Goal: Task Accomplishment & Management: Complete application form

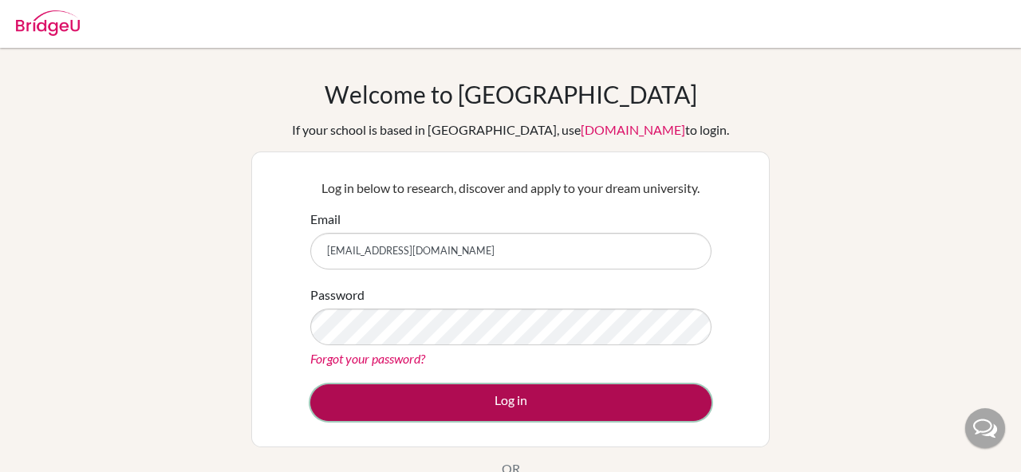
click at [492, 391] on button "Log in" at bounding box center [510, 403] width 401 height 37
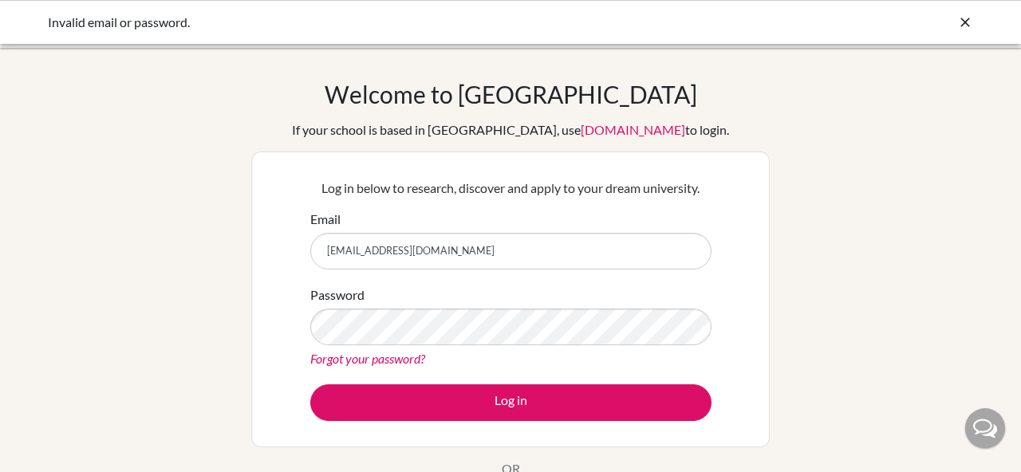
click at [961, 30] on div at bounding box center [966, 22] width 16 height 19
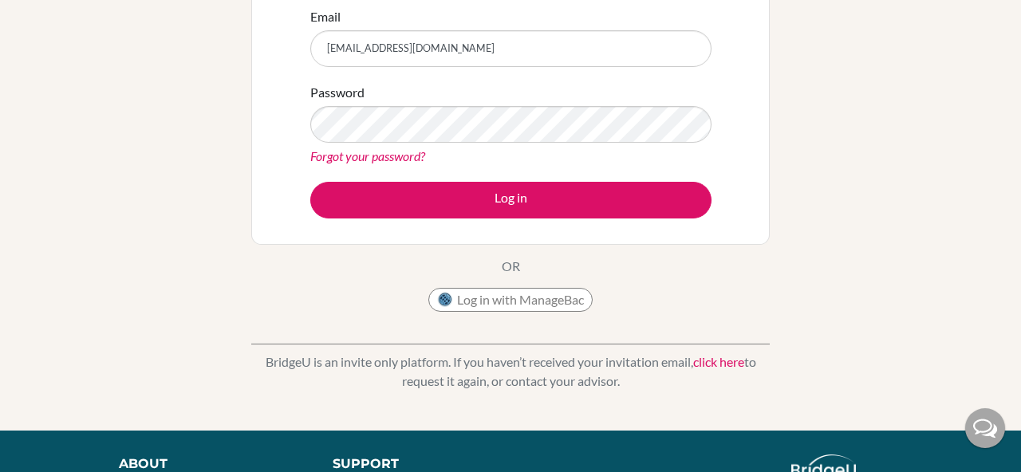
scroll to position [201, 0]
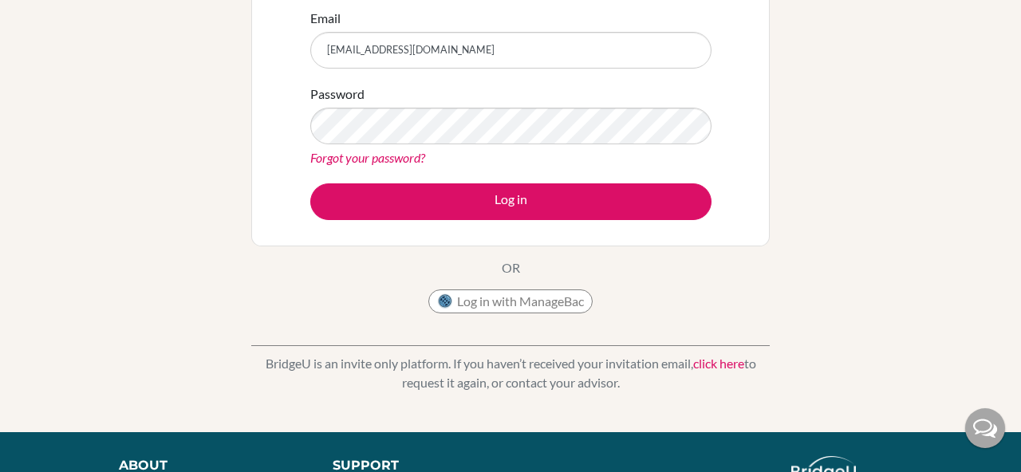
click at [555, 146] on div "Password Forgot your password?" at bounding box center [510, 126] width 401 height 83
